Goal: Information Seeking & Learning: Learn about a topic

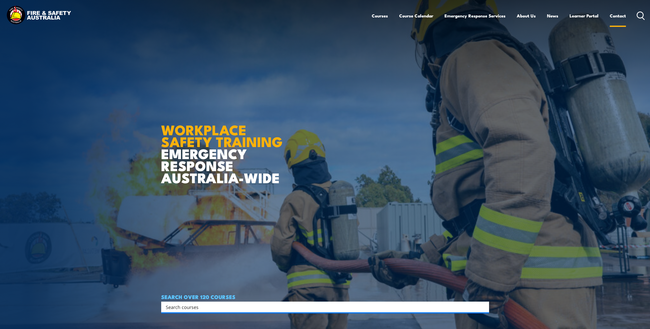
click at [615, 16] on link "Contact" at bounding box center [617, 16] width 16 height 14
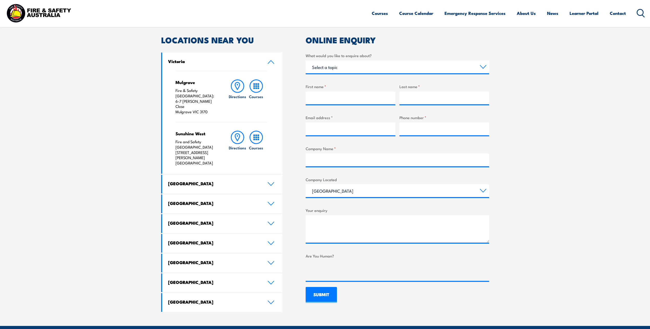
scroll to position [154, 0]
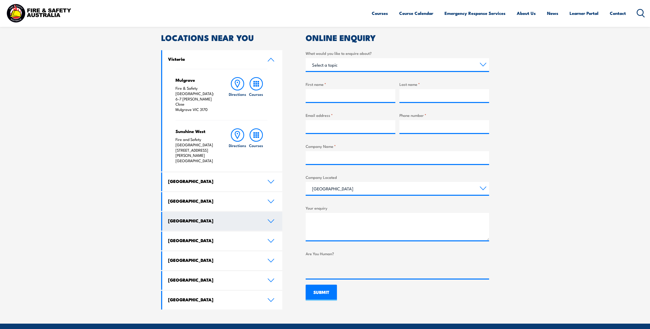
click at [198, 212] on link "[GEOGRAPHIC_DATA]" at bounding box center [222, 221] width 120 height 19
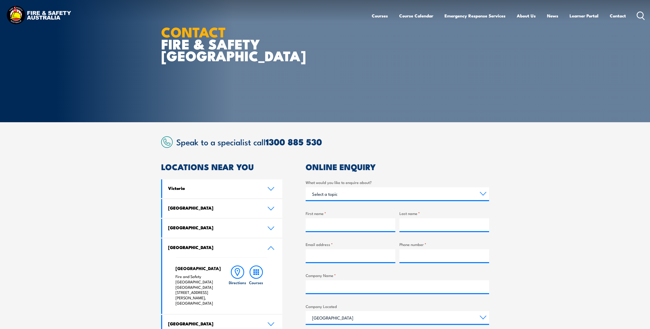
scroll to position [0, 0]
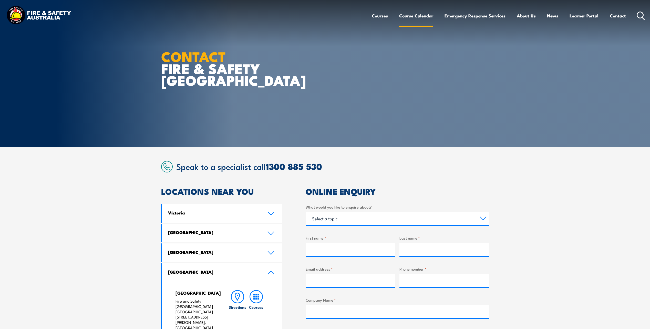
click at [421, 14] on link "Course Calendar" at bounding box center [416, 16] width 34 height 14
click at [410, 16] on link "Course Calendar" at bounding box center [416, 16] width 34 height 14
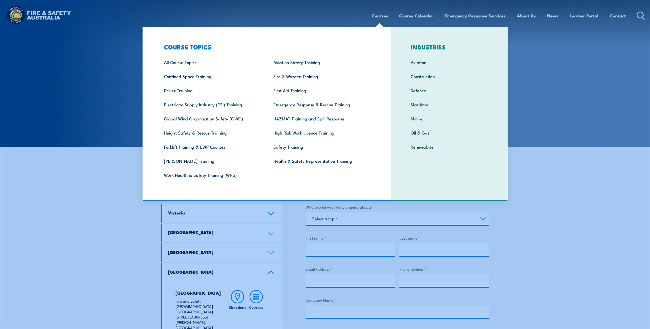
click at [378, 15] on link "Courses" at bounding box center [379, 16] width 16 height 14
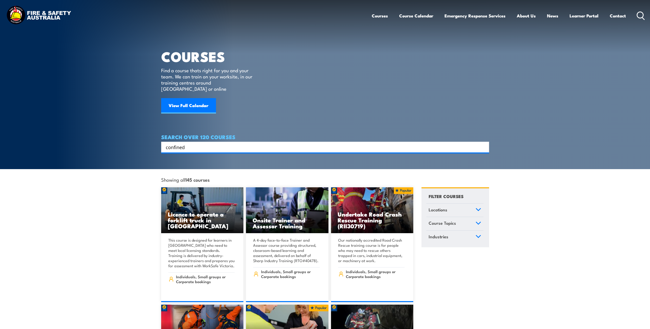
type input "confined"
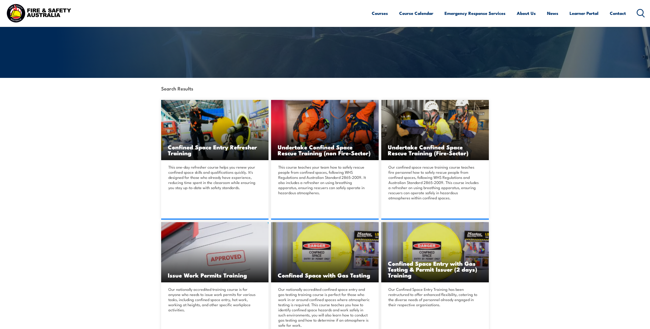
scroll to position [77, 0]
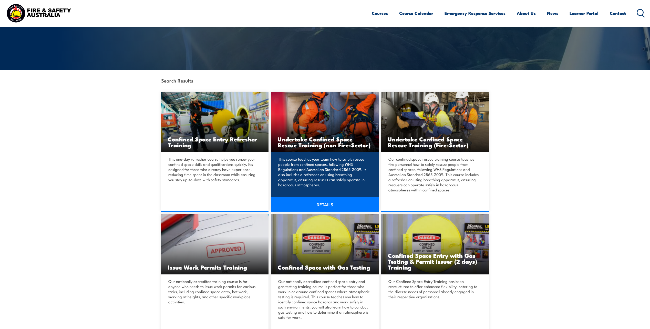
click at [320, 137] on h3 "Undertake Confined Space Rescue Training (non Fire-Sector)" at bounding box center [325, 142] width 94 height 12
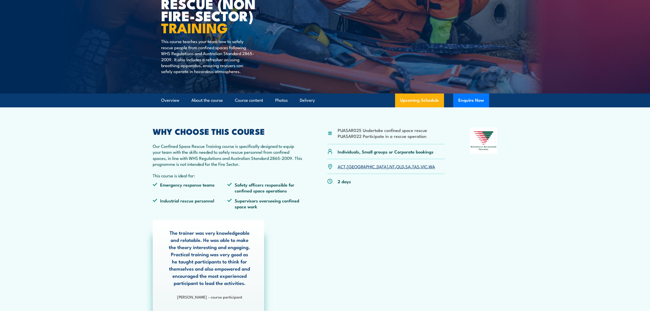
scroll to position [51, 0]
